Goal: Check status: Check status

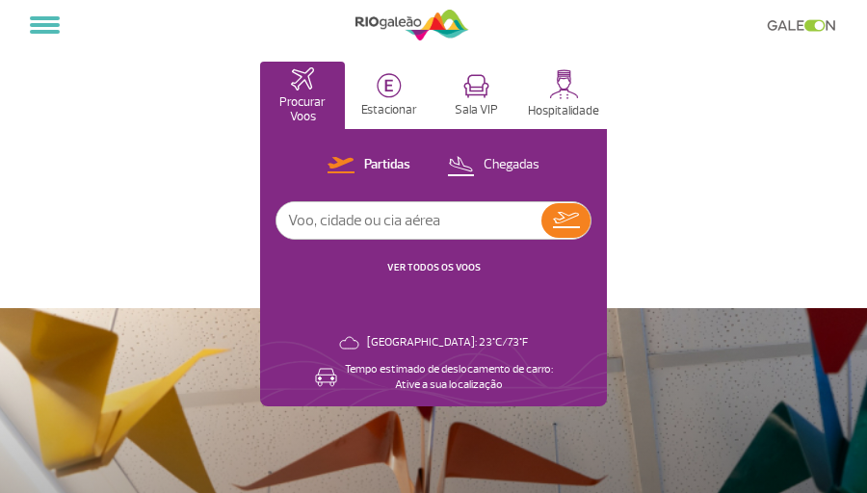
click at [407, 216] on input "text" at bounding box center [409, 220] width 265 height 37
click at [406, 213] on input "text" at bounding box center [409, 220] width 265 height 37
click at [528, 210] on input "text" at bounding box center [409, 220] width 265 height 37
type input "latam [GEOGRAPHIC_DATA]"
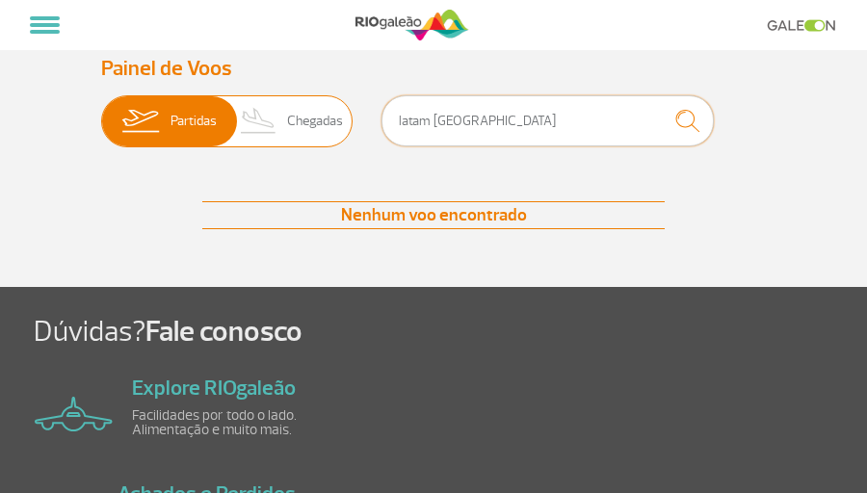
drag, startPoint x: 432, startPoint y: 124, endPoint x: 324, endPoint y: 124, distance: 107.9
click at [324, 124] on div "Partidas Chegadas latam [GEOGRAPHIC_DATA]" at bounding box center [433, 124] width 665 height 58
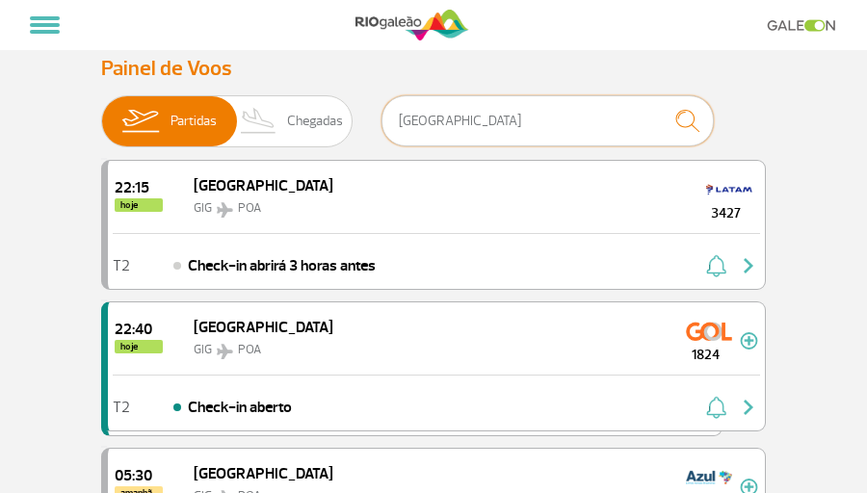
type input "[GEOGRAPHIC_DATA]"
click at [676, 119] on img "submit" at bounding box center [687, 121] width 41 height 40
click at [740, 268] on img "button" at bounding box center [748, 265] width 23 height 23
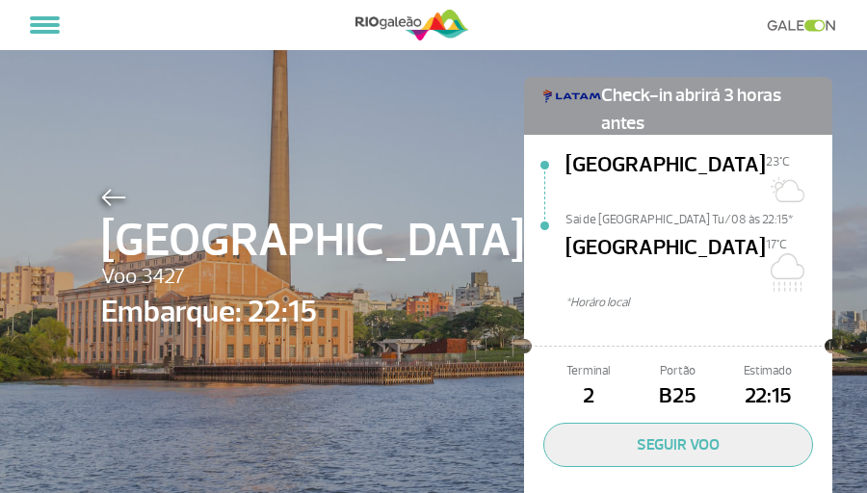
scroll to position [37, 0]
